Goal: Task Accomplishment & Management: Use online tool/utility

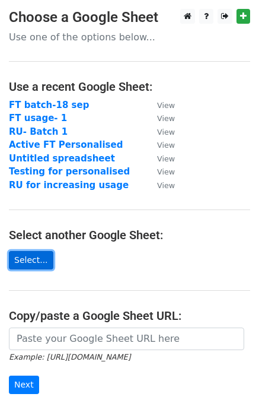
click at [33, 259] on link "Select..." at bounding box center [31, 260] width 44 height 18
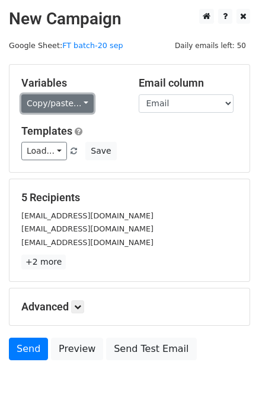
click at [43, 103] on link "Copy/paste..." at bounding box center [57, 103] width 72 height 18
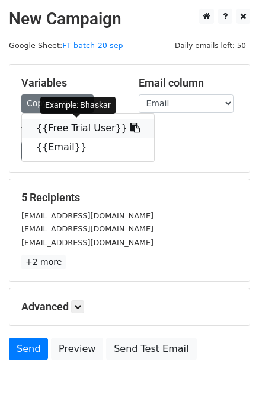
click at [65, 125] on link "{{Free Trial User}}" at bounding box center [88, 128] width 132 height 19
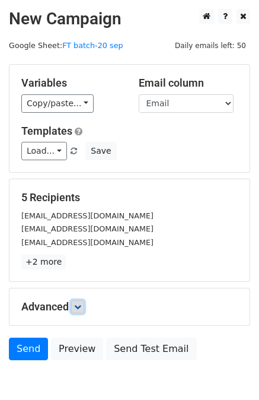
click at [84, 305] on link at bounding box center [77, 306] width 13 height 13
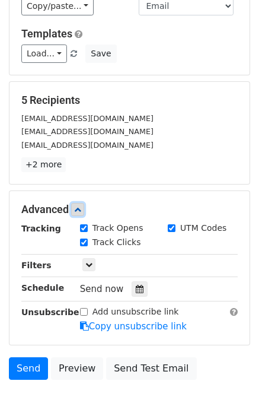
scroll to position [113, 0]
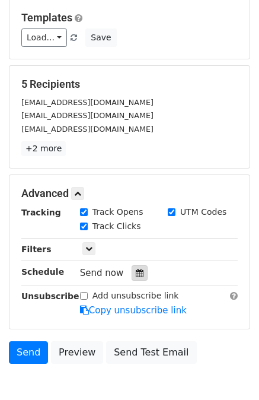
click at [136, 273] on icon at bounding box center [140, 273] width 8 height 8
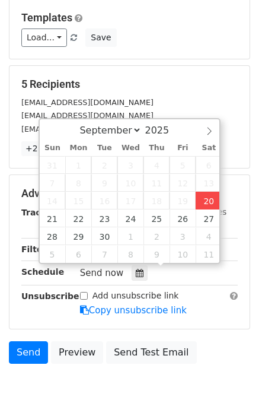
type input "[DATE] 16:23"
type input "04"
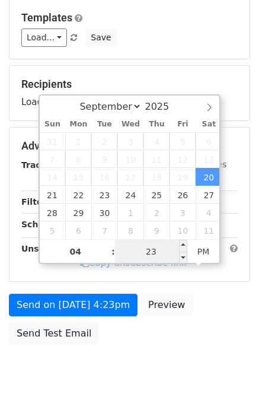
click at [159, 250] on input "23" at bounding box center [151, 252] width 72 height 24
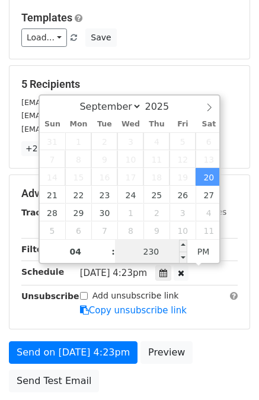
type input "230"
type input "[DATE] 16:50"
type input "50"
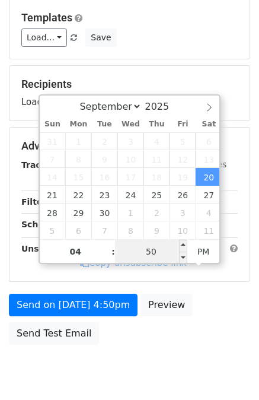
click at [159, 250] on input "50" at bounding box center [151, 252] width 72 height 24
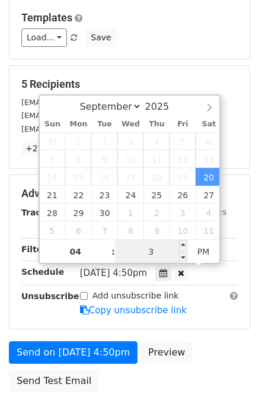
type input "30"
type input "[DATE] 16:30"
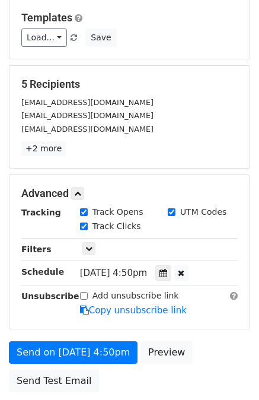
click at [247, 232] on div "Advanced Tracking Track Opens UTM Codes Track Clicks Filters Only include sprea…" at bounding box center [129, 252] width 240 height 154
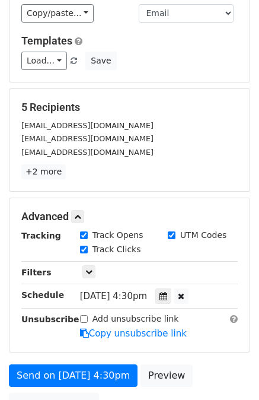
scroll to position [90, 0]
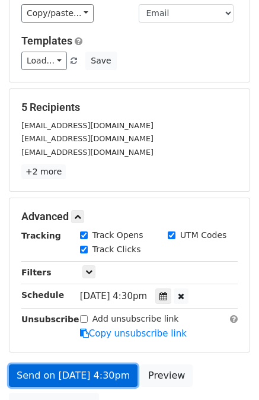
click at [38, 373] on link "Send on [DATE] 4:30pm" at bounding box center [73, 375] width 129 height 23
